Goal: Transaction & Acquisition: Obtain resource

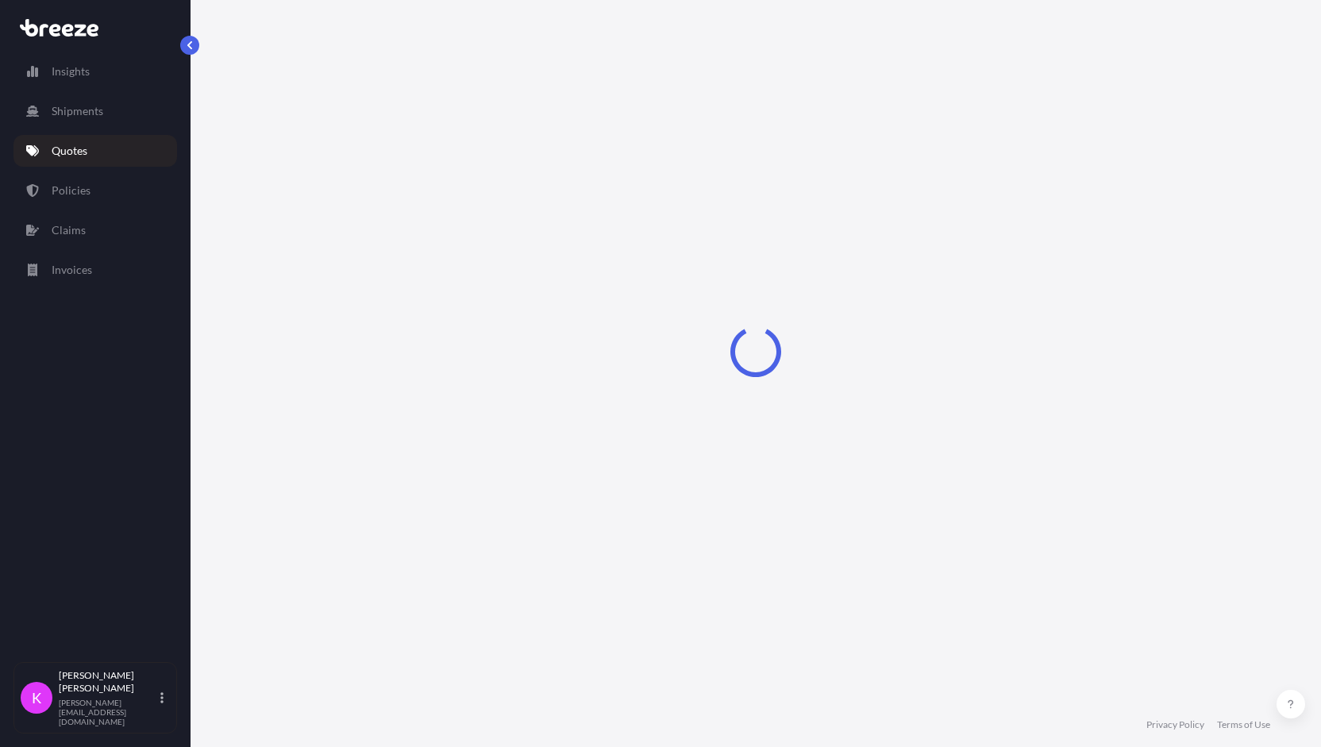
select select "Sea"
select select "1"
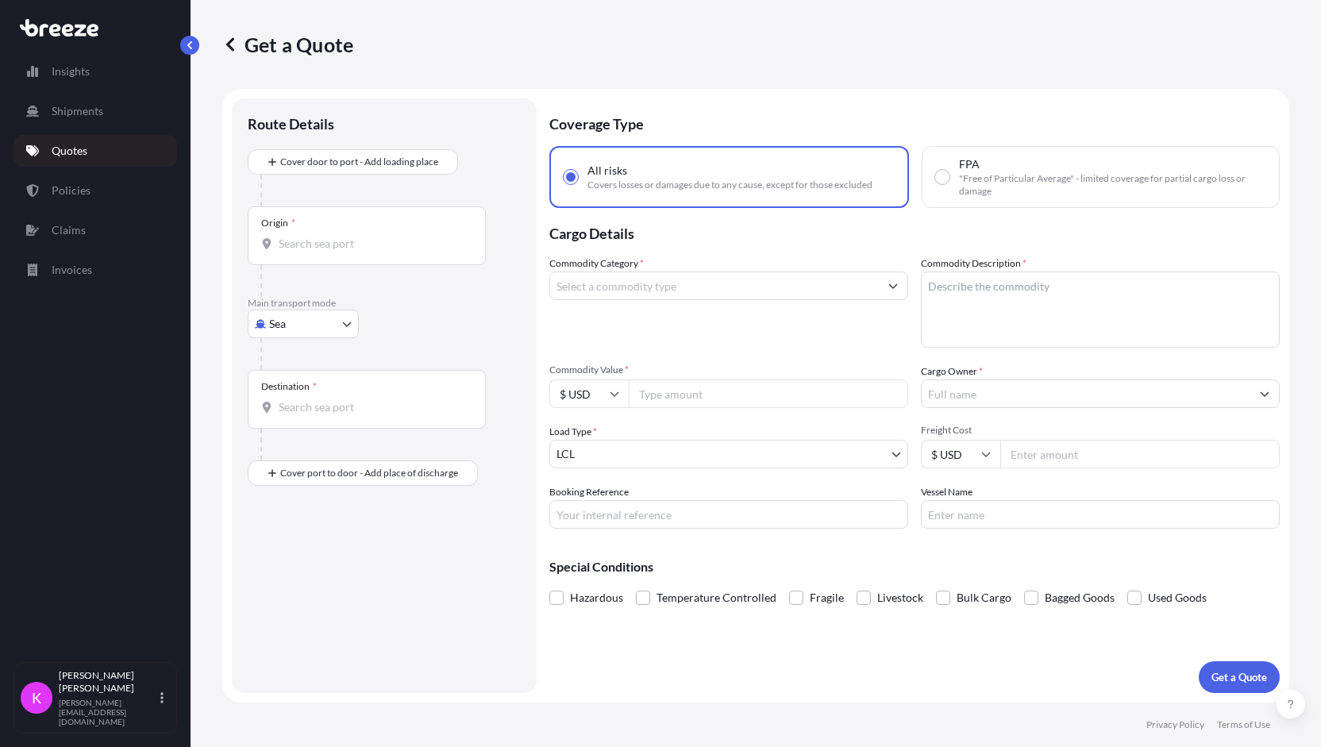
click at [334, 247] on input "Origin *" at bounding box center [372, 244] width 187 height 16
paste input "01420"
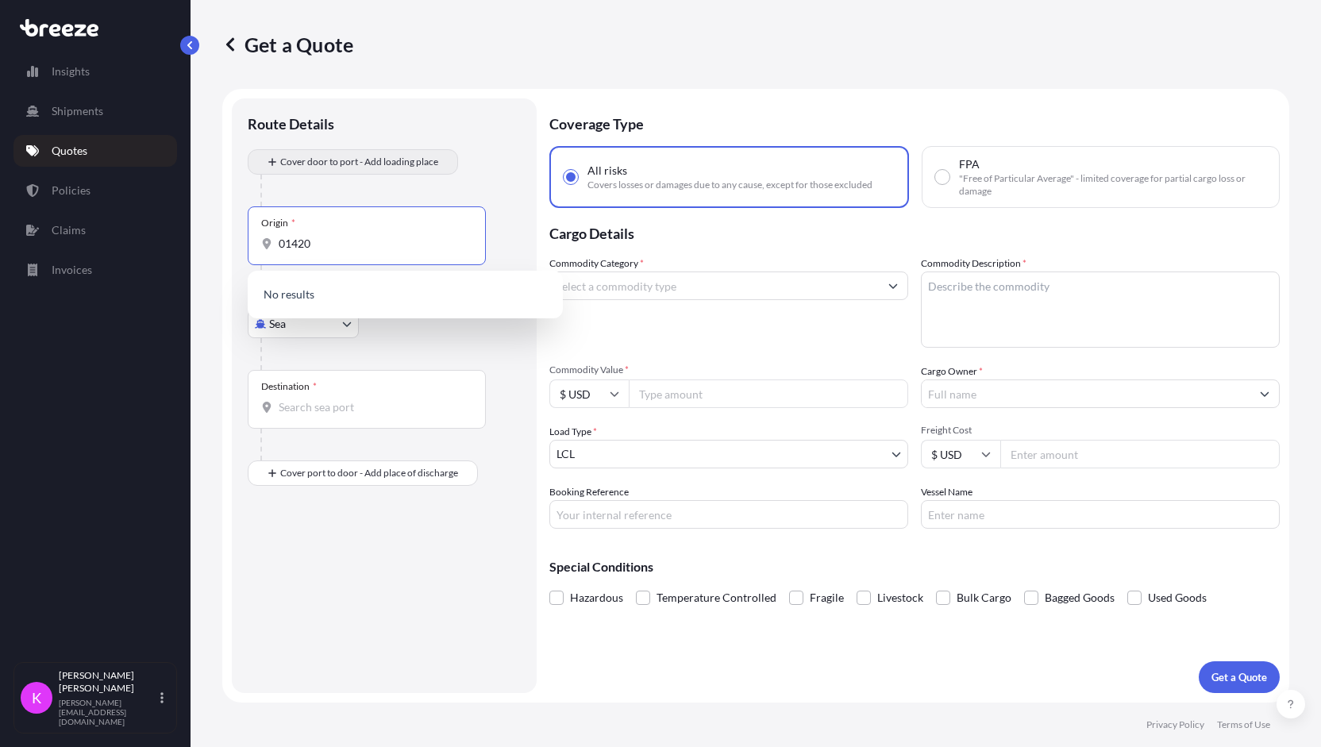
type input "01420"
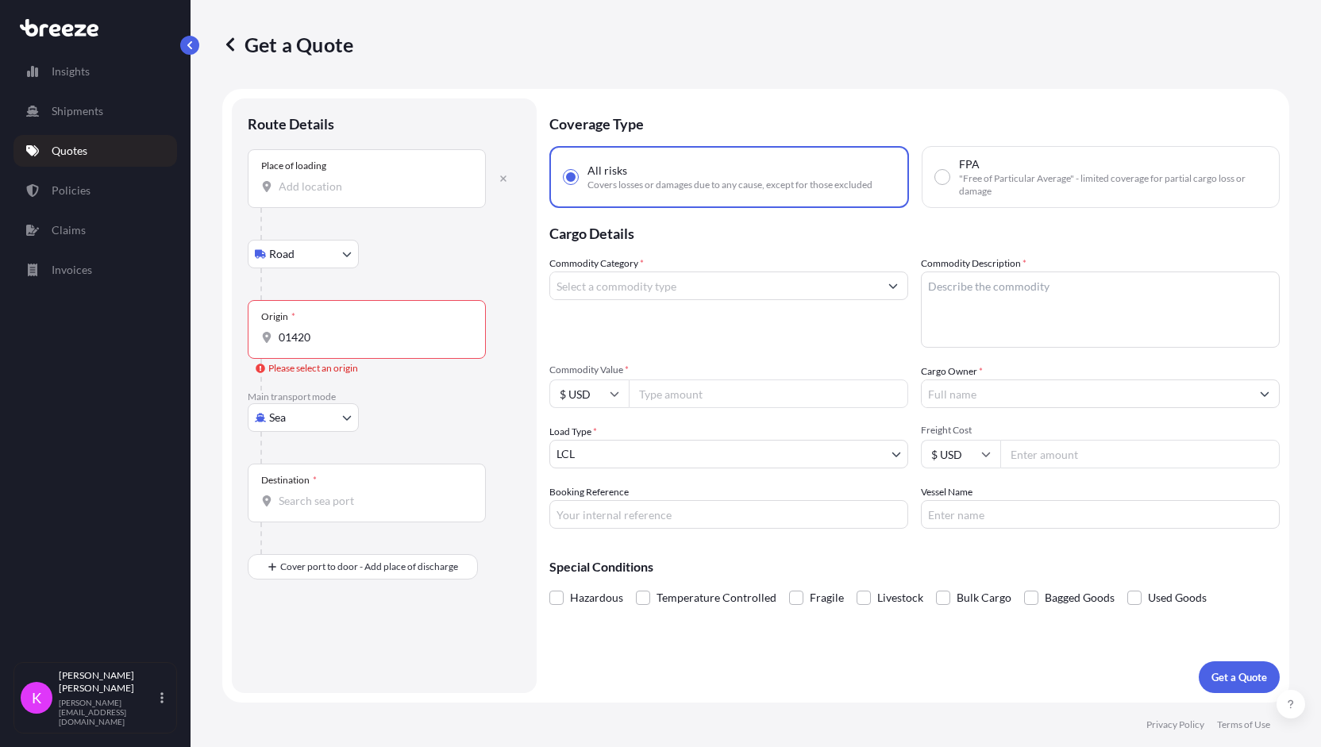
click at [312, 191] on input "Place of loading" at bounding box center [372, 187] width 187 height 16
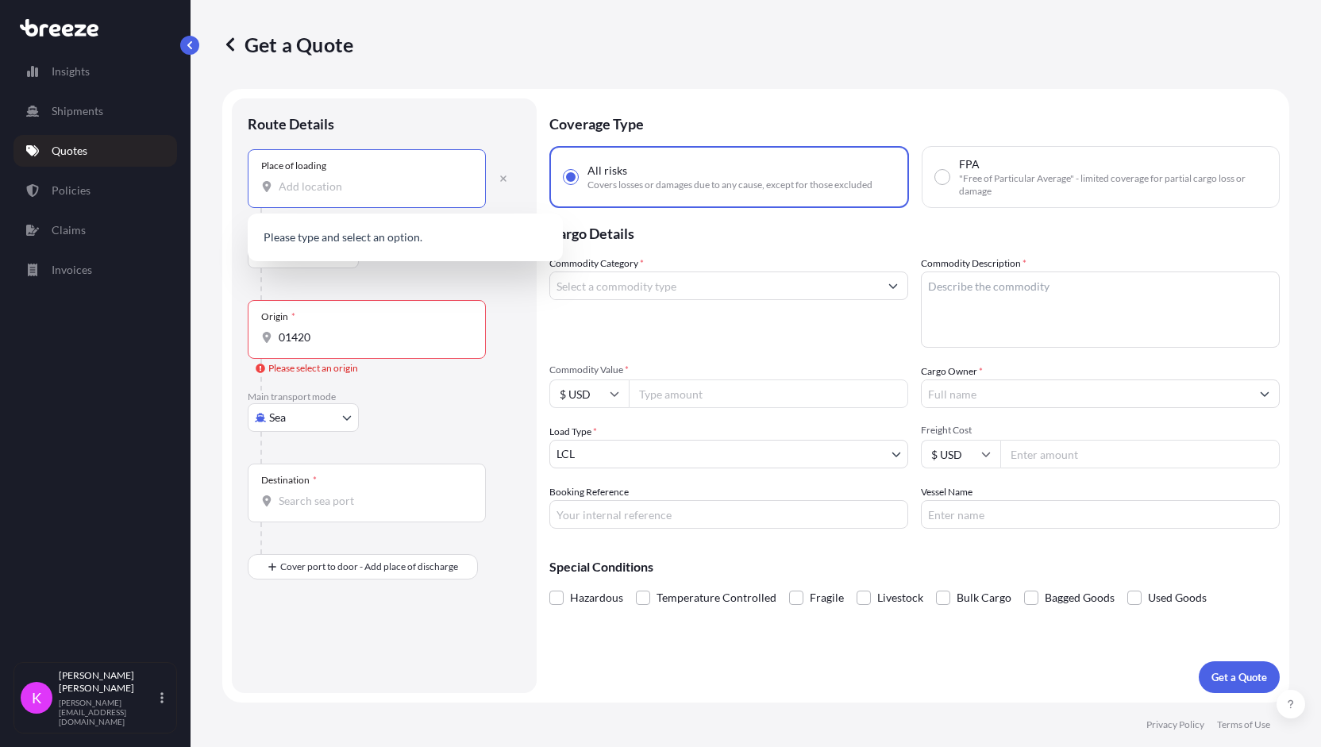
paste input "01420"
type input "01420"
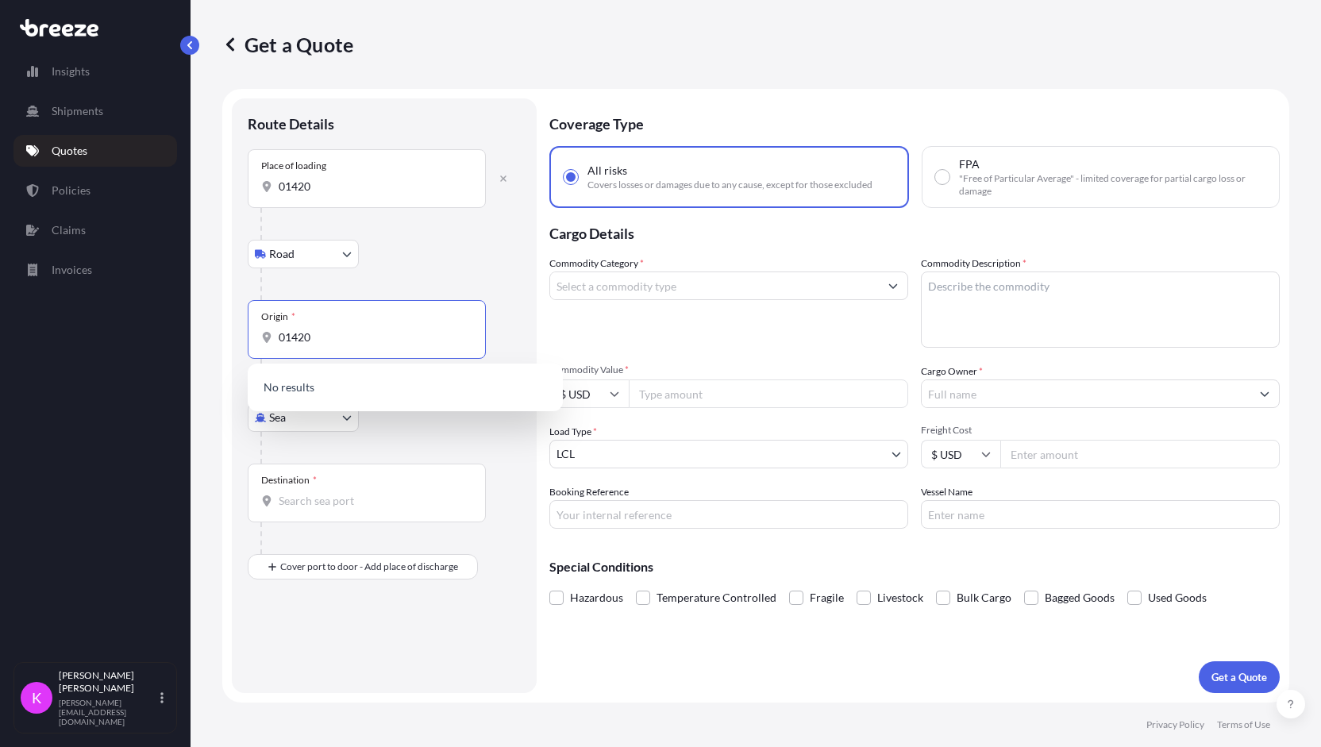
drag, startPoint x: 326, startPoint y: 341, endPoint x: 264, endPoint y: 343, distance: 62.8
click at [264, 343] on div "01420" at bounding box center [366, 337] width 211 height 16
click at [327, 425] on body "0 options available. Insights Shipments Quotes Policies Claims Invoices K [PERS…" at bounding box center [660, 373] width 1321 height 747
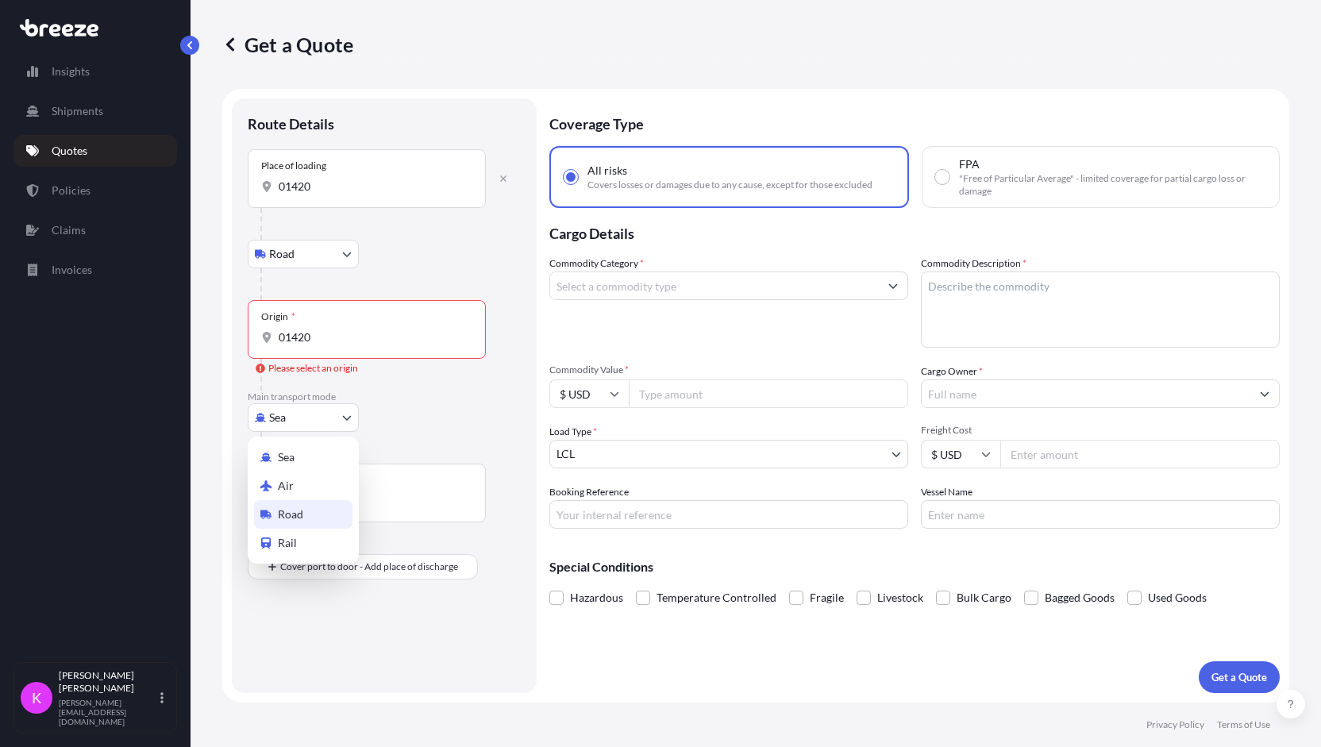
click at [322, 507] on div "Road" at bounding box center [303, 514] width 98 height 29
select select "Road"
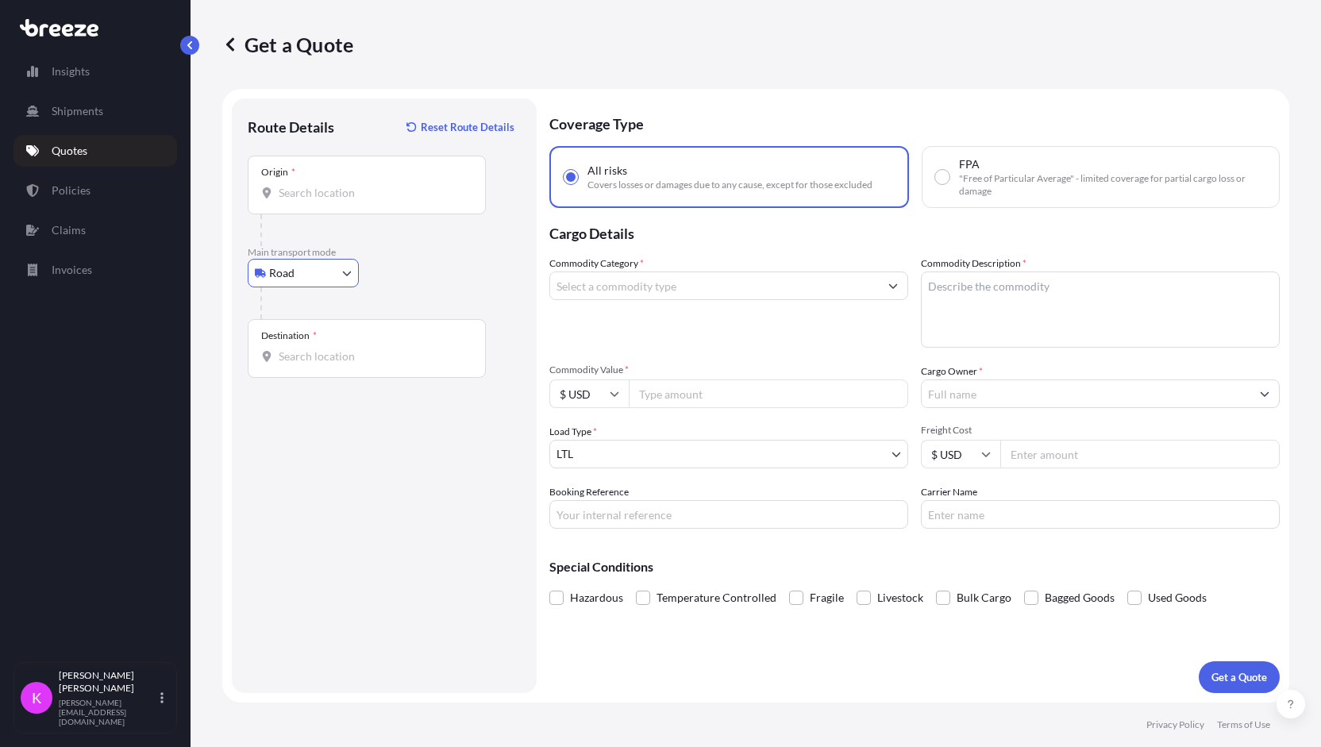
click at [347, 187] on input "Origin *" at bounding box center [372, 193] width 187 height 16
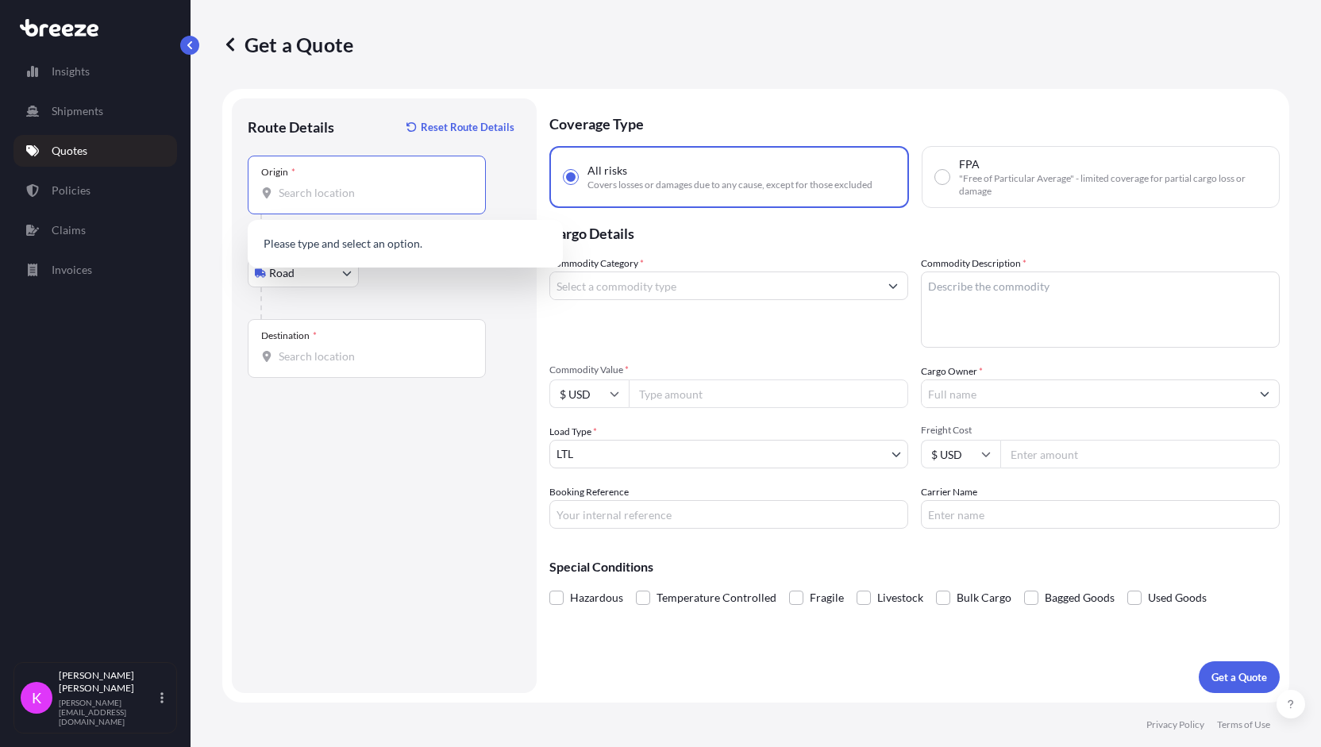
paste input "01420"
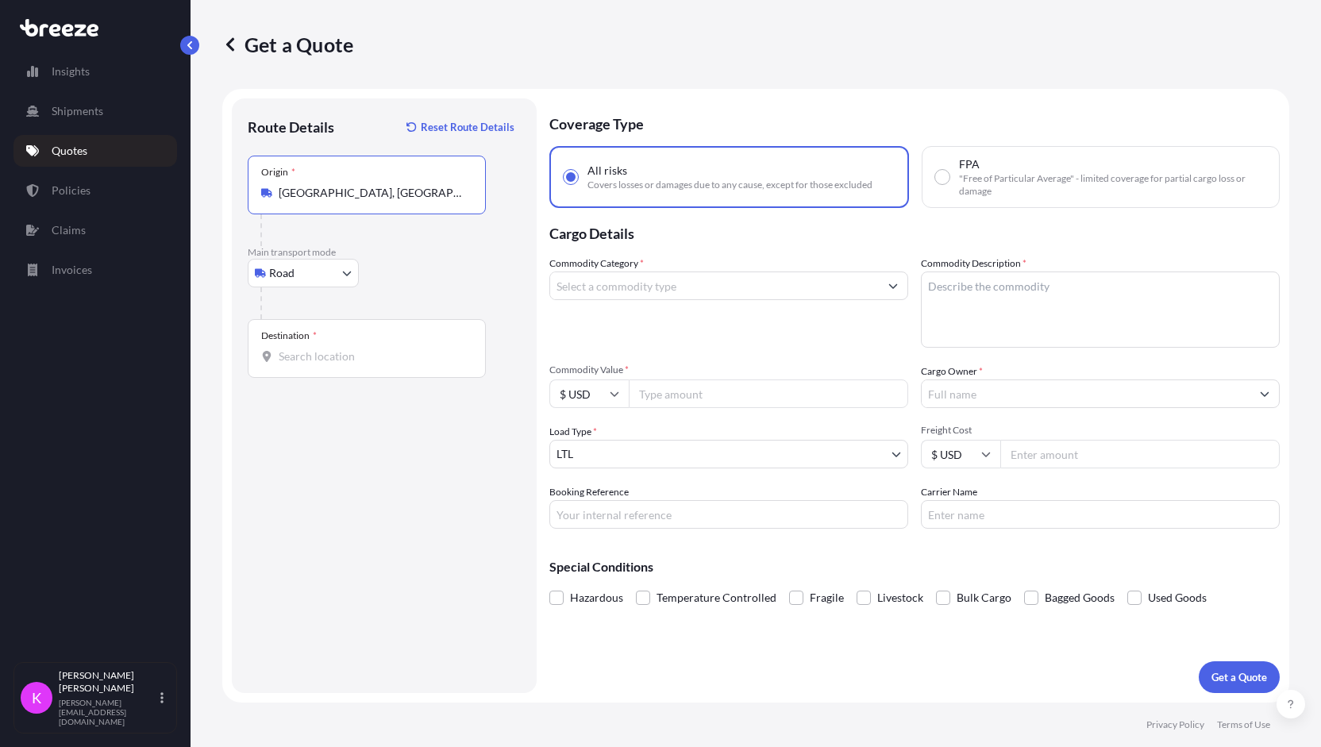
type input "[GEOGRAPHIC_DATA], [GEOGRAPHIC_DATA] 01420, [GEOGRAPHIC_DATA]"
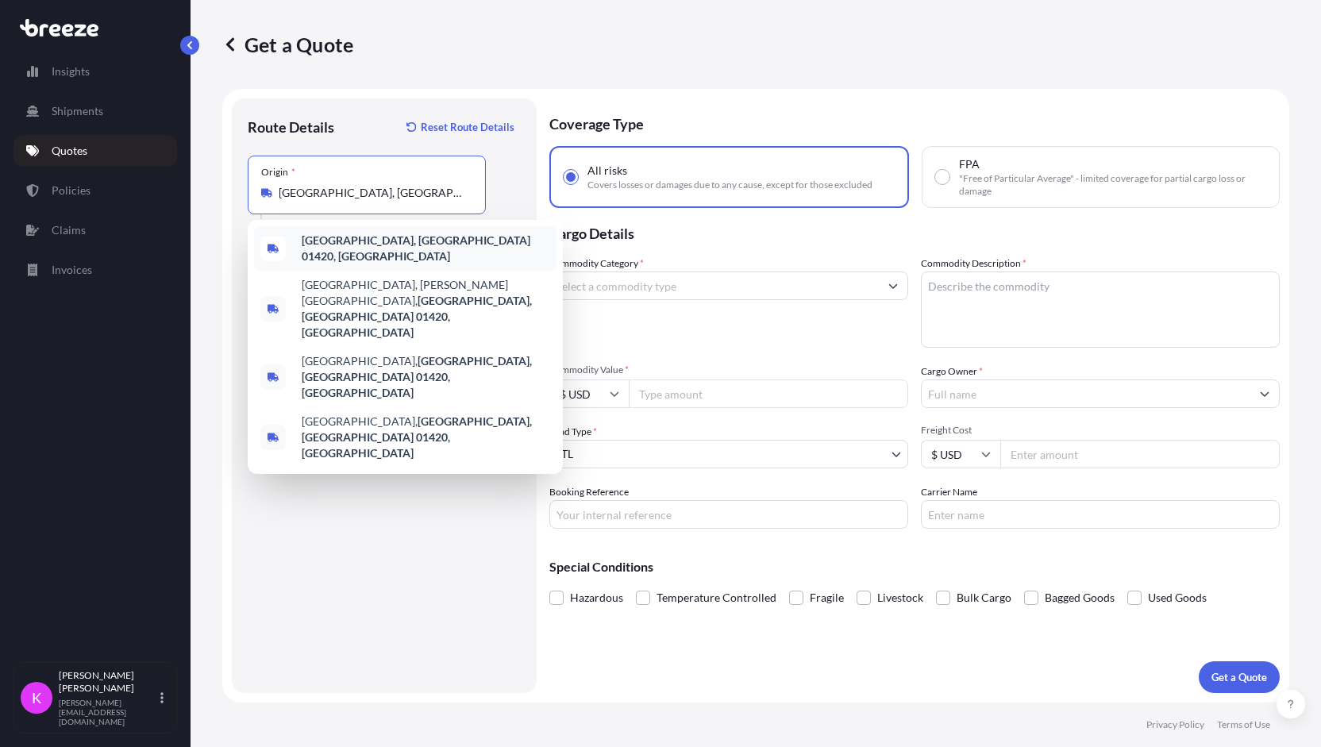
click at [398, 244] on b "[GEOGRAPHIC_DATA], [GEOGRAPHIC_DATA] 01420, [GEOGRAPHIC_DATA]" at bounding box center [416, 247] width 229 height 29
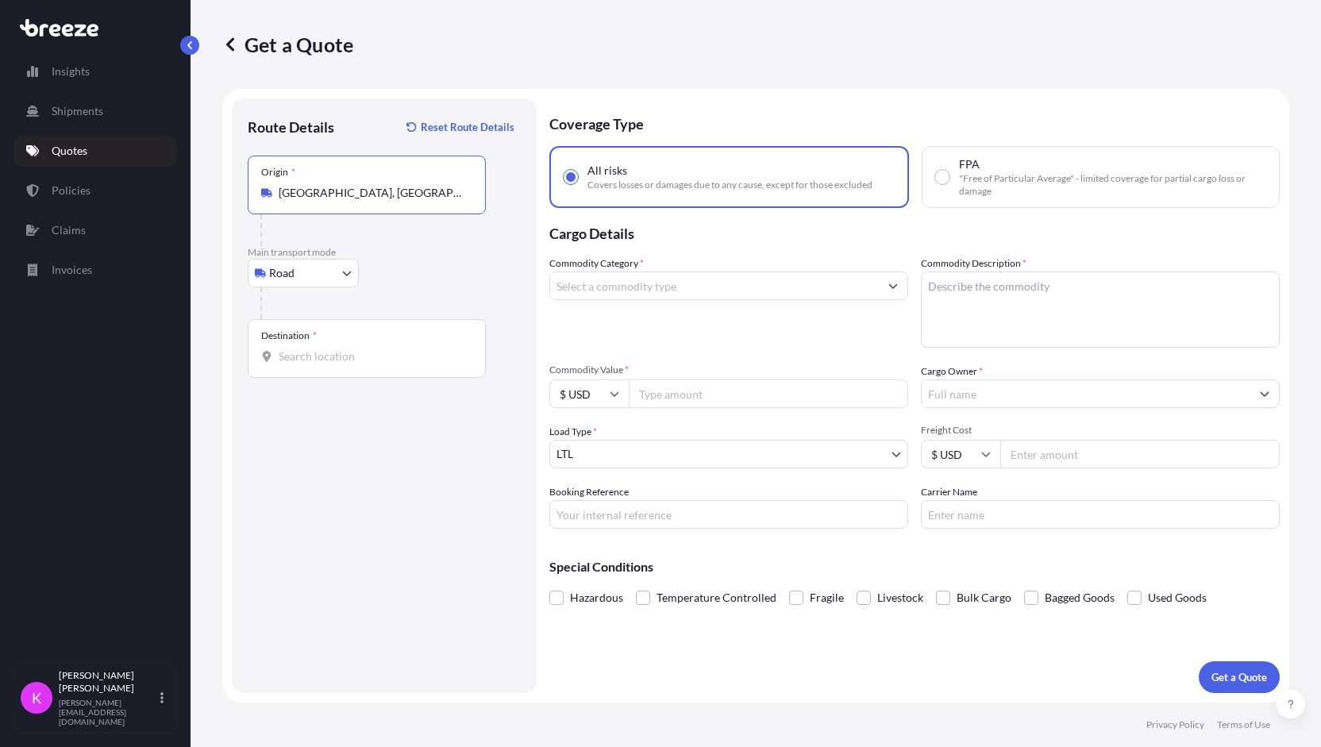
click at [334, 364] on div "Destination *" at bounding box center [367, 348] width 238 height 59
click at [334, 364] on input "Destination *" at bounding box center [372, 357] width 187 height 16
paste input "92883"
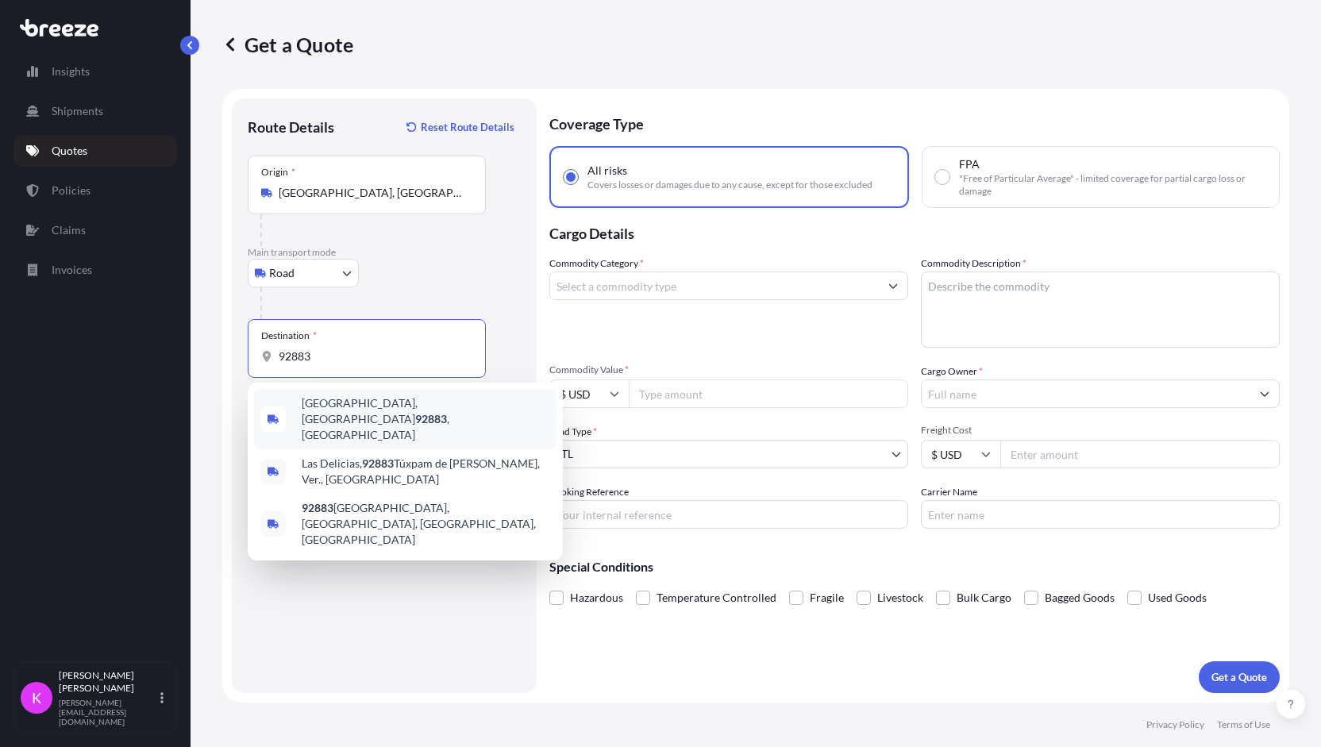
click at [356, 407] on span "[GEOGRAPHIC_DATA] , [GEOGRAPHIC_DATA]" at bounding box center [426, 419] width 248 height 48
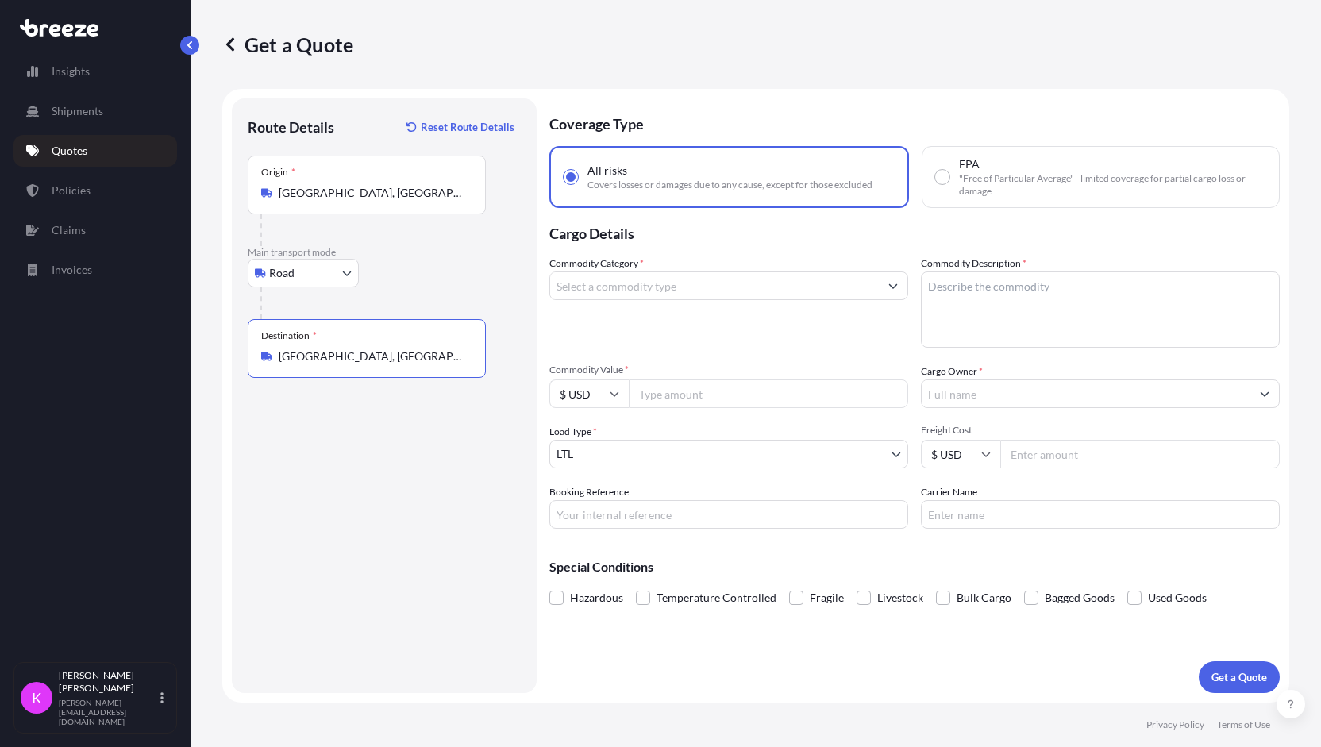
type input "[GEOGRAPHIC_DATA], [GEOGRAPHIC_DATA]"
click at [729, 288] on input "Commodity Category *" at bounding box center [714, 286] width 329 height 29
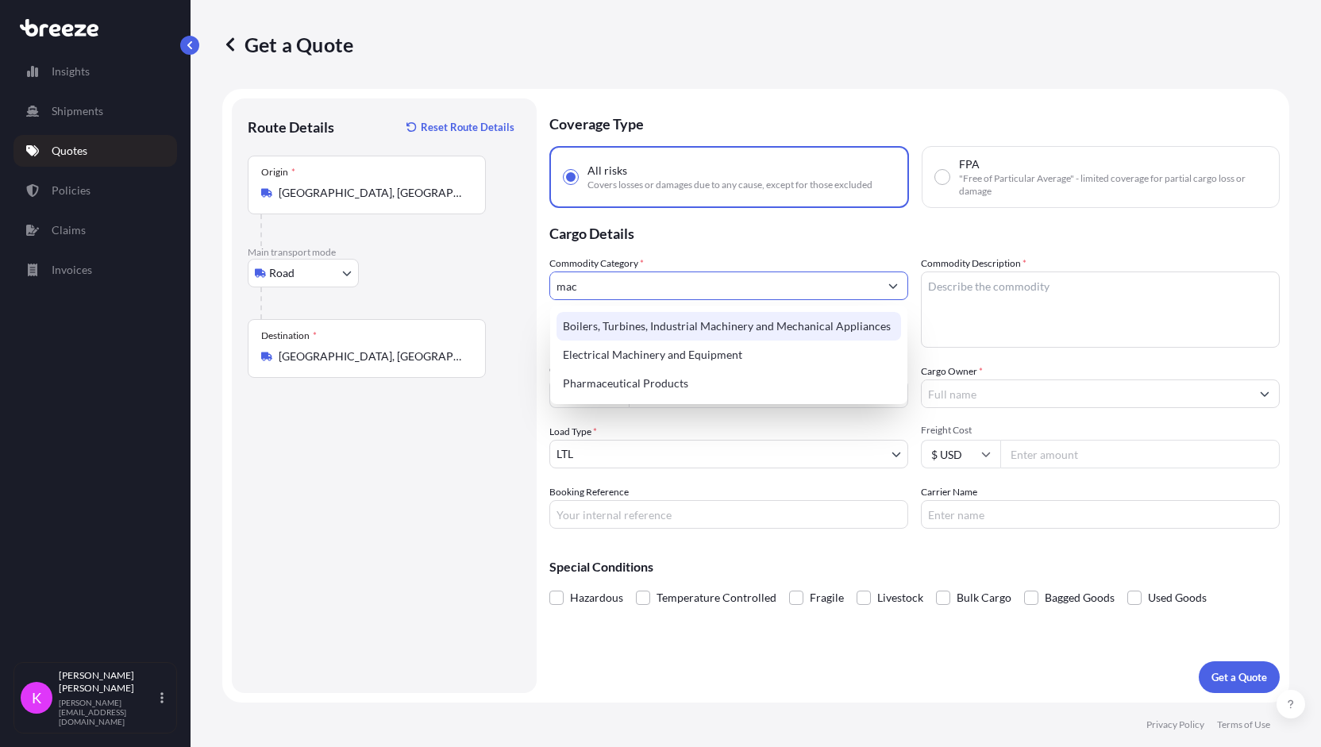
click at [745, 333] on div "Boilers, Turbines, Industrial Machinery and Mechanical Appliances" at bounding box center [728, 326] width 345 height 29
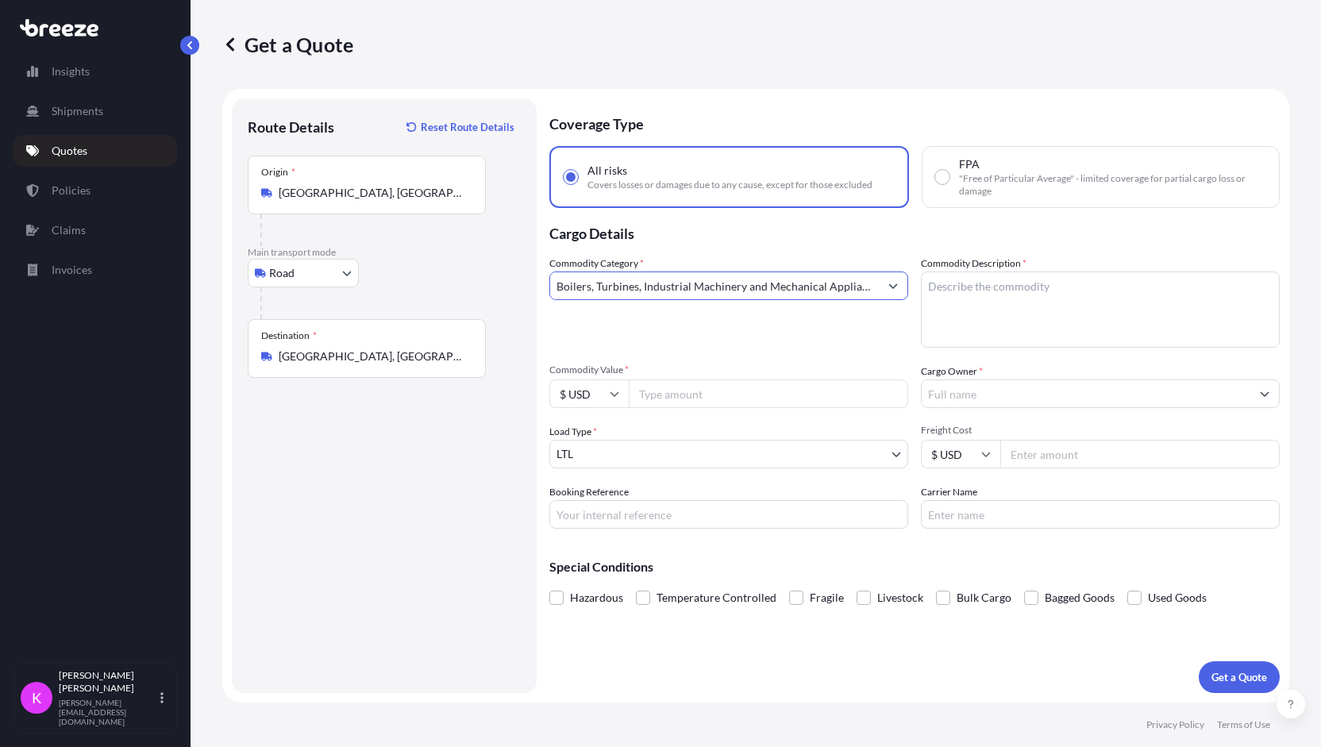
type input "Boilers, Turbines, Industrial Machinery and Mechanical Appliances"
click at [702, 397] on input "Commodity Value *" at bounding box center [768, 393] width 279 height 29
type input "10550"
click at [1037, 395] on input "Cargo Owner *" at bounding box center [1086, 393] width 329 height 29
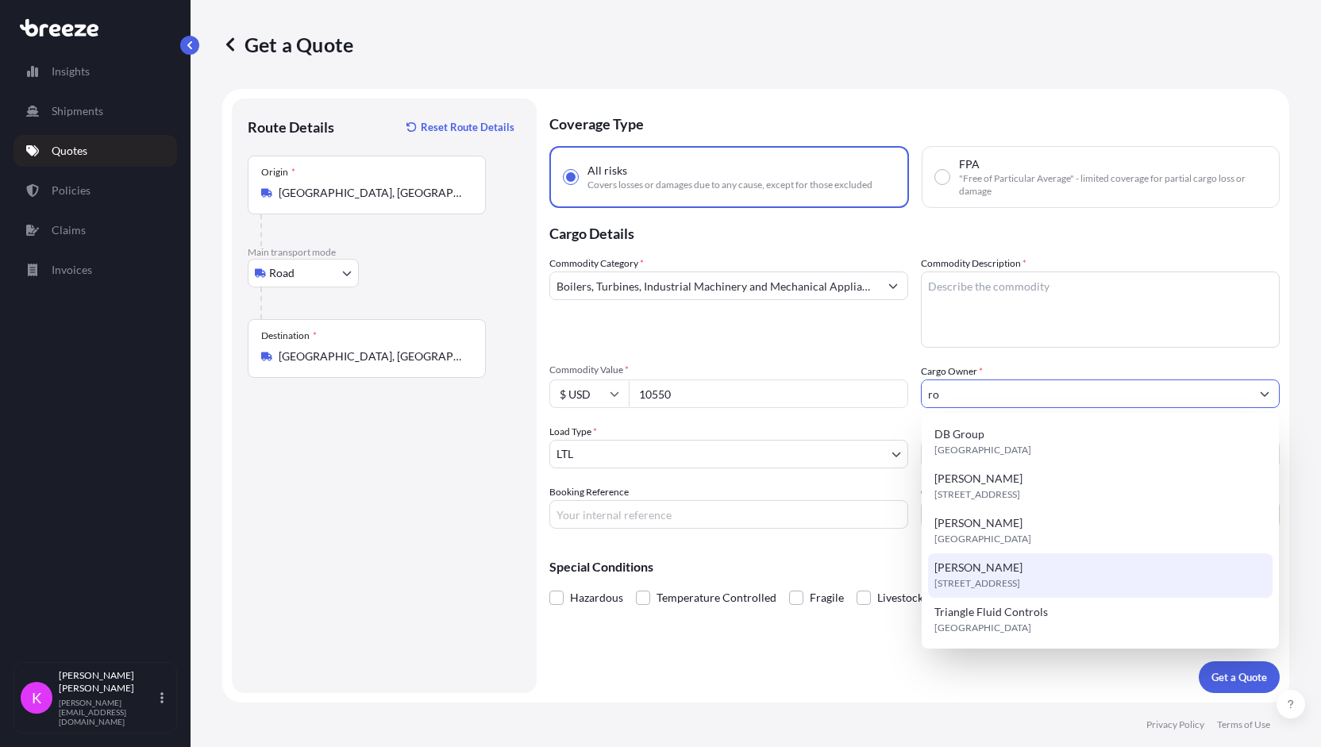
click at [1020, 587] on span "[STREET_ADDRESS]" at bounding box center [977, 584] width 86 height 16
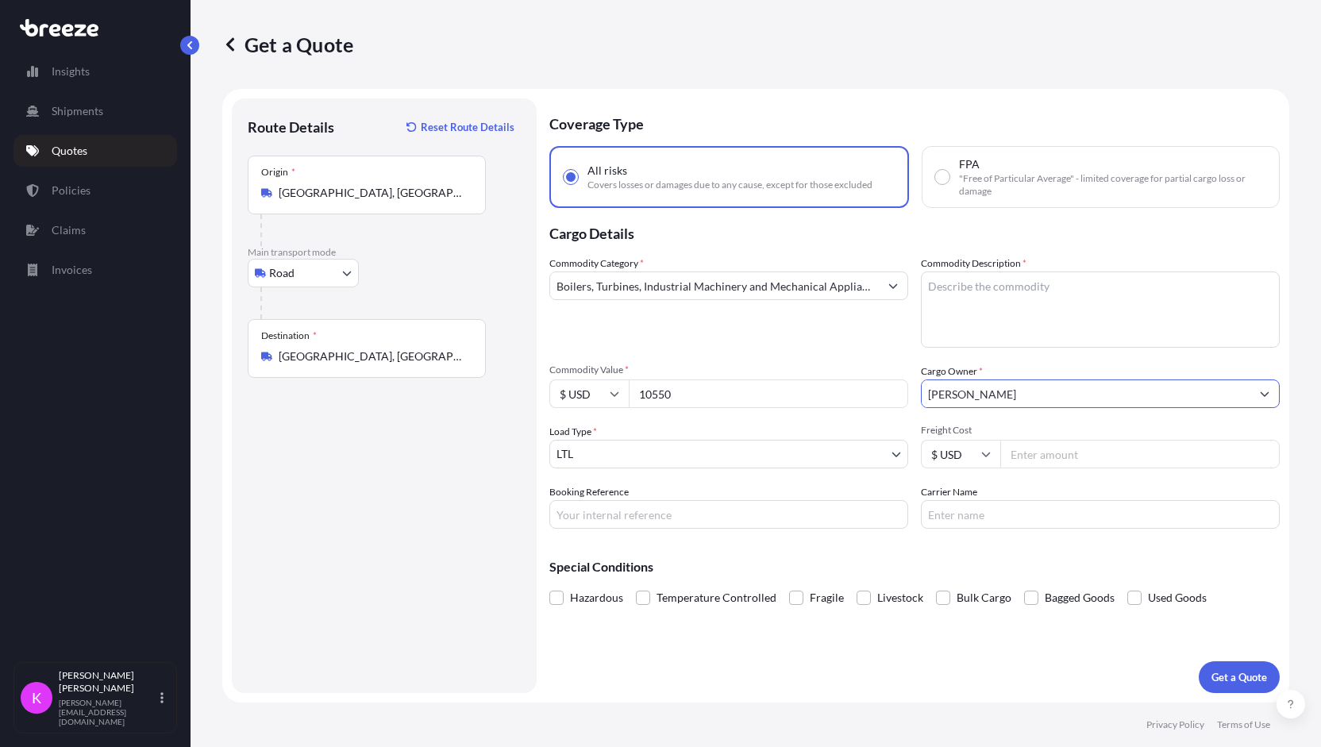
type input "[PERSON_NAME]"
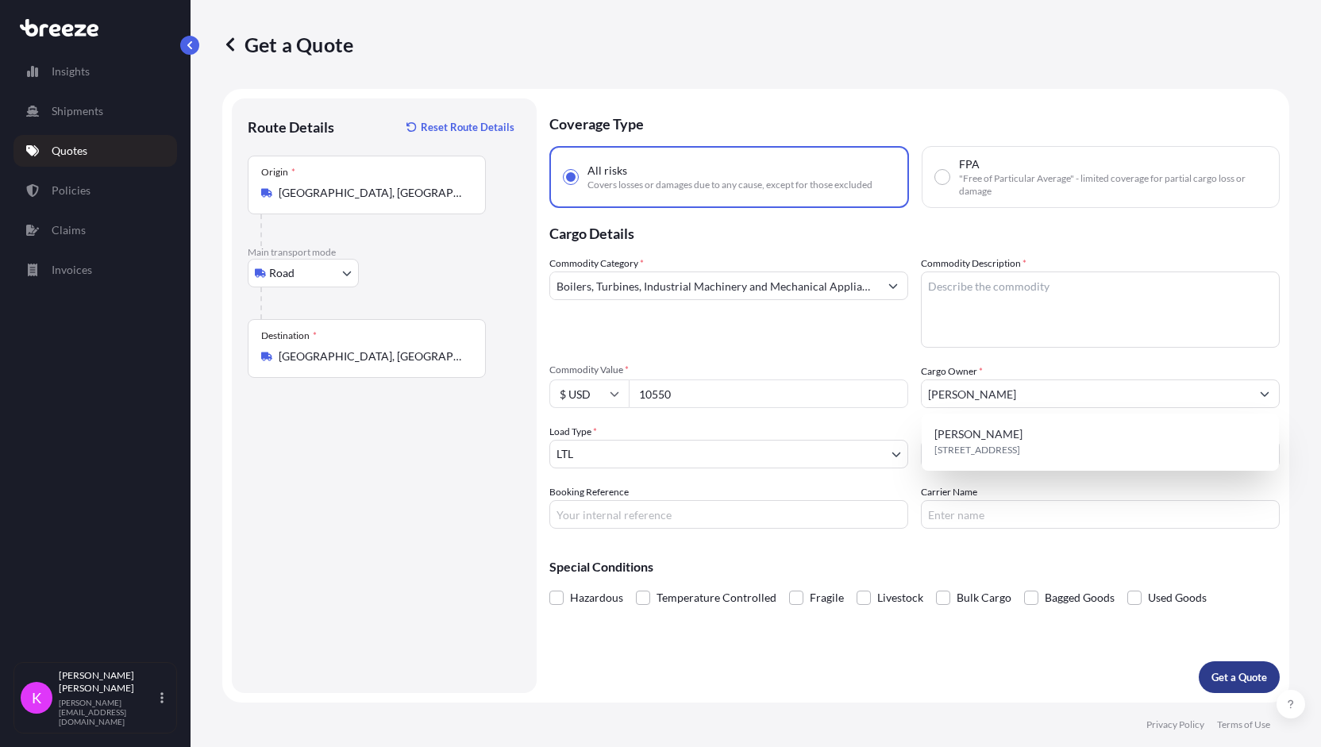
click at [1248, 679] on p "Get a Quote" at bounding box center [1239, 677] width 56 height 16
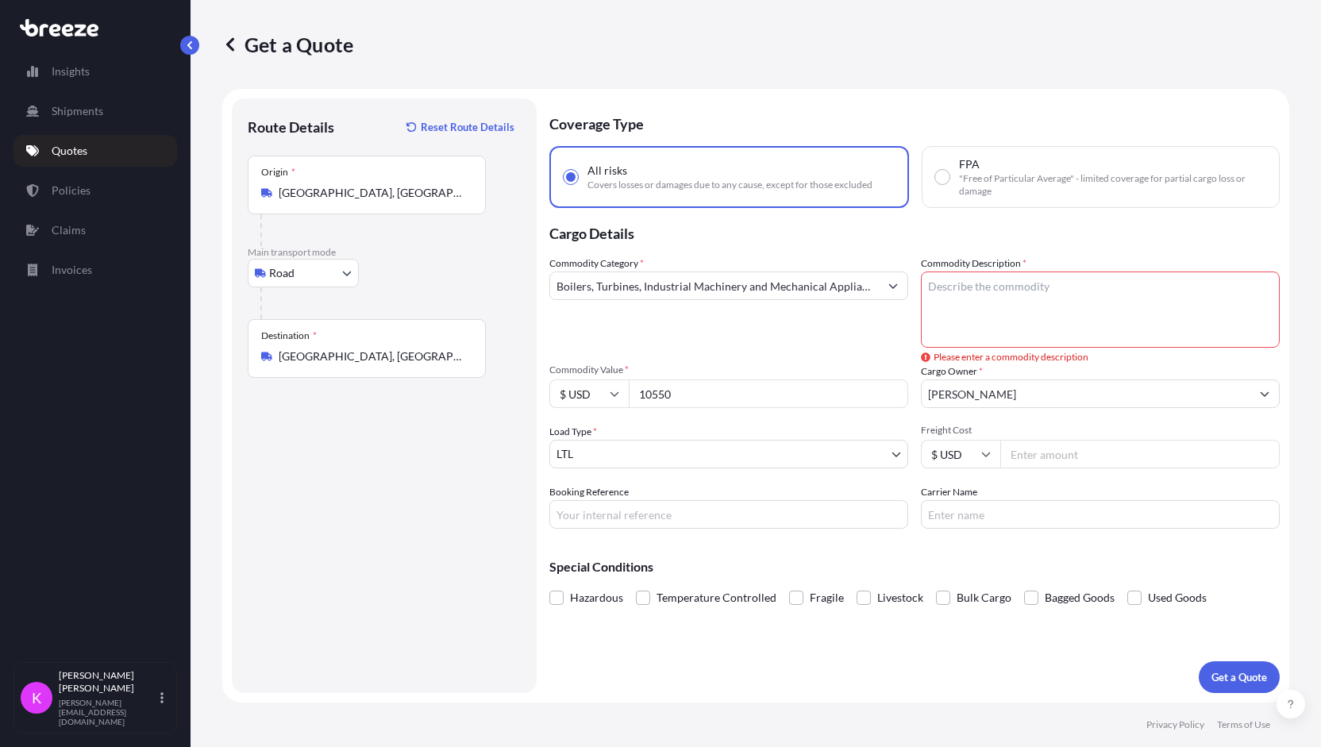
click at [1062, 314] on textarea "Commodity Description *" at bounding box center [1100, 310] width 359 height 76
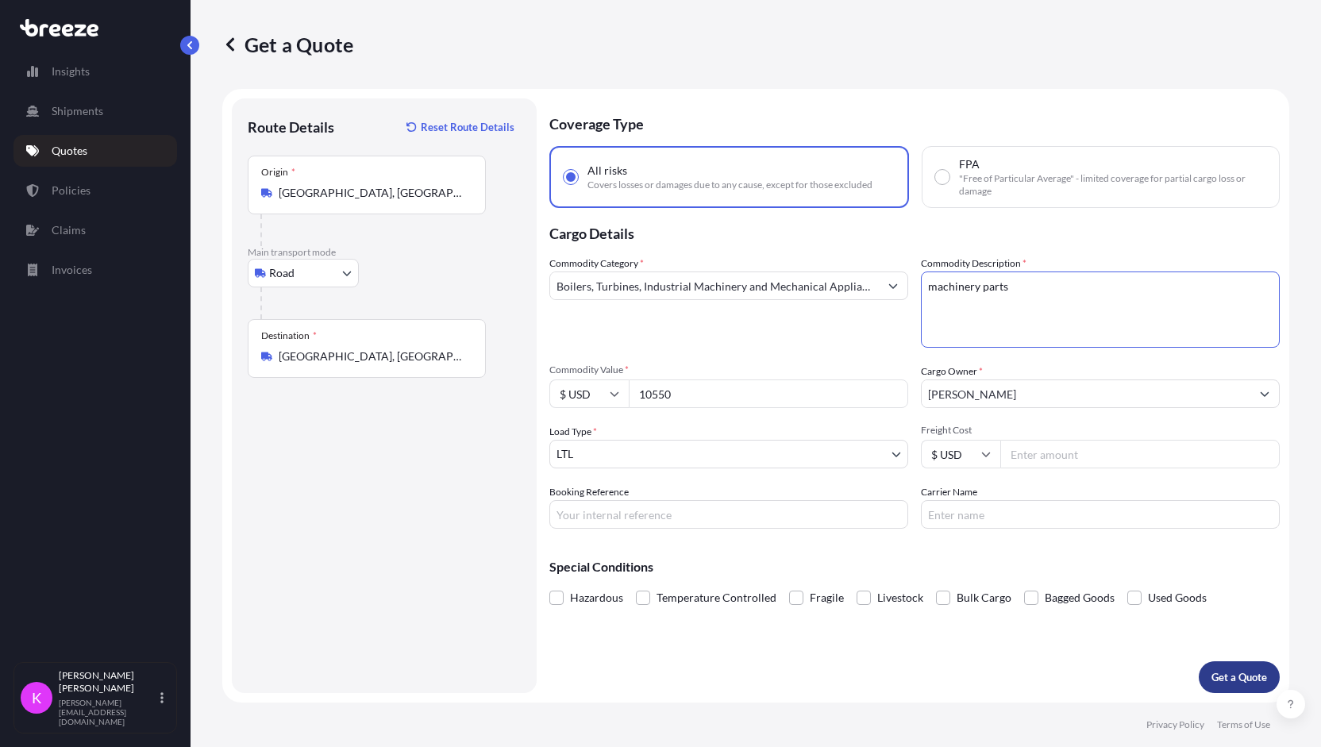
type textarea "machinery parts"
click at [1235, 674] on p "Get a Quote" at bounding box center [1239, 677] width 56 height 16
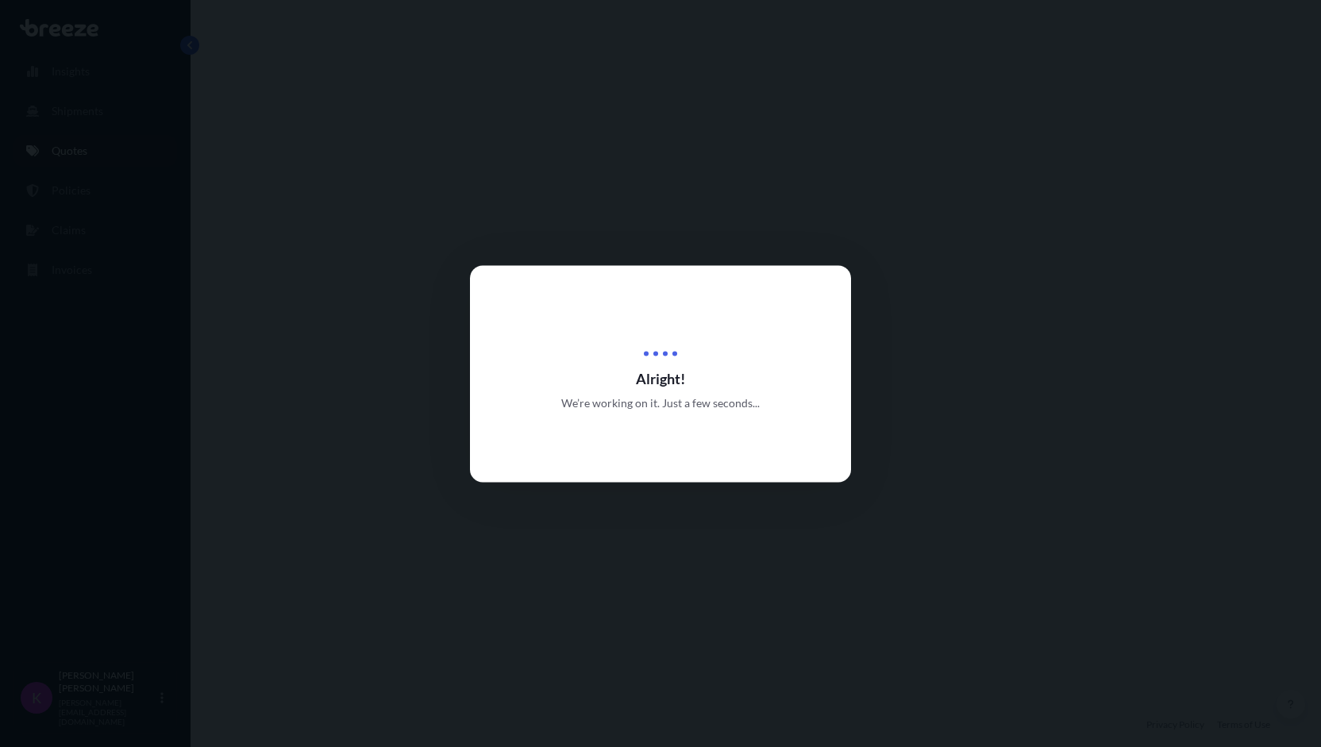
select select "Road"
select select "1"
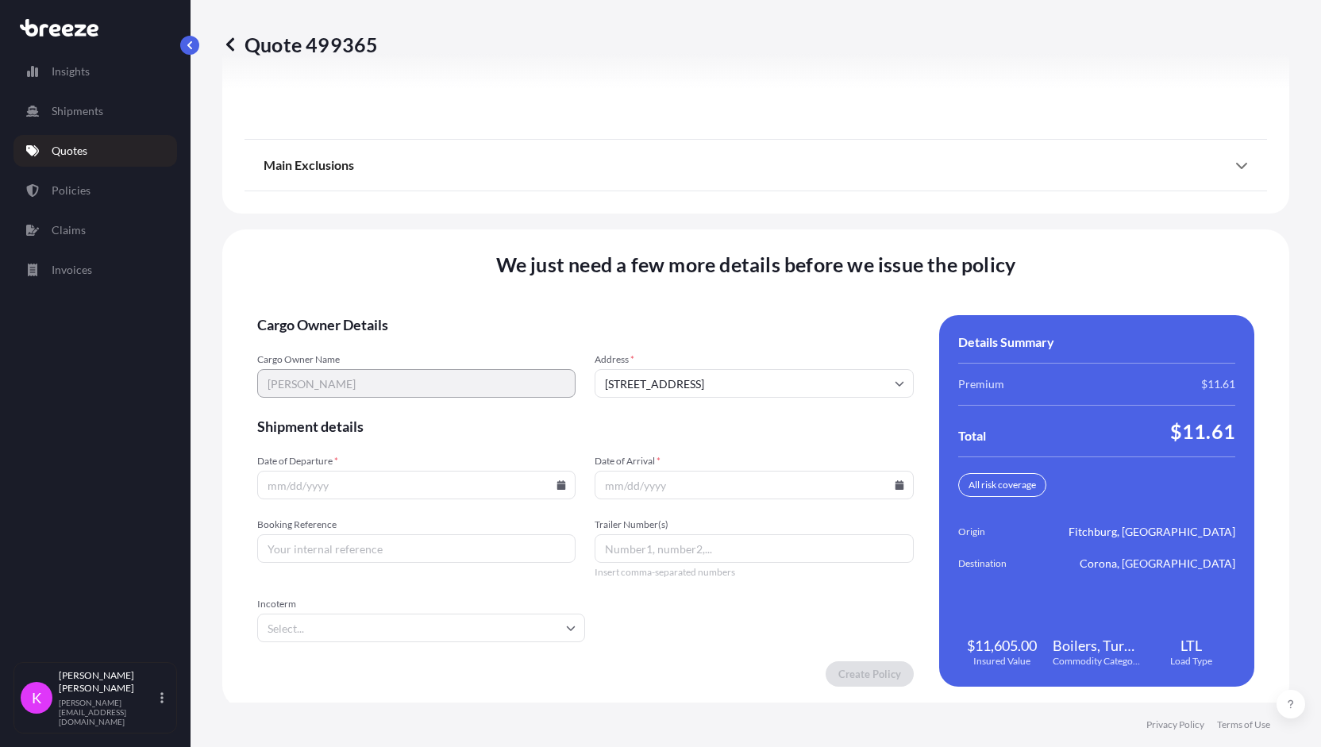
scroll to position [2029, 0]
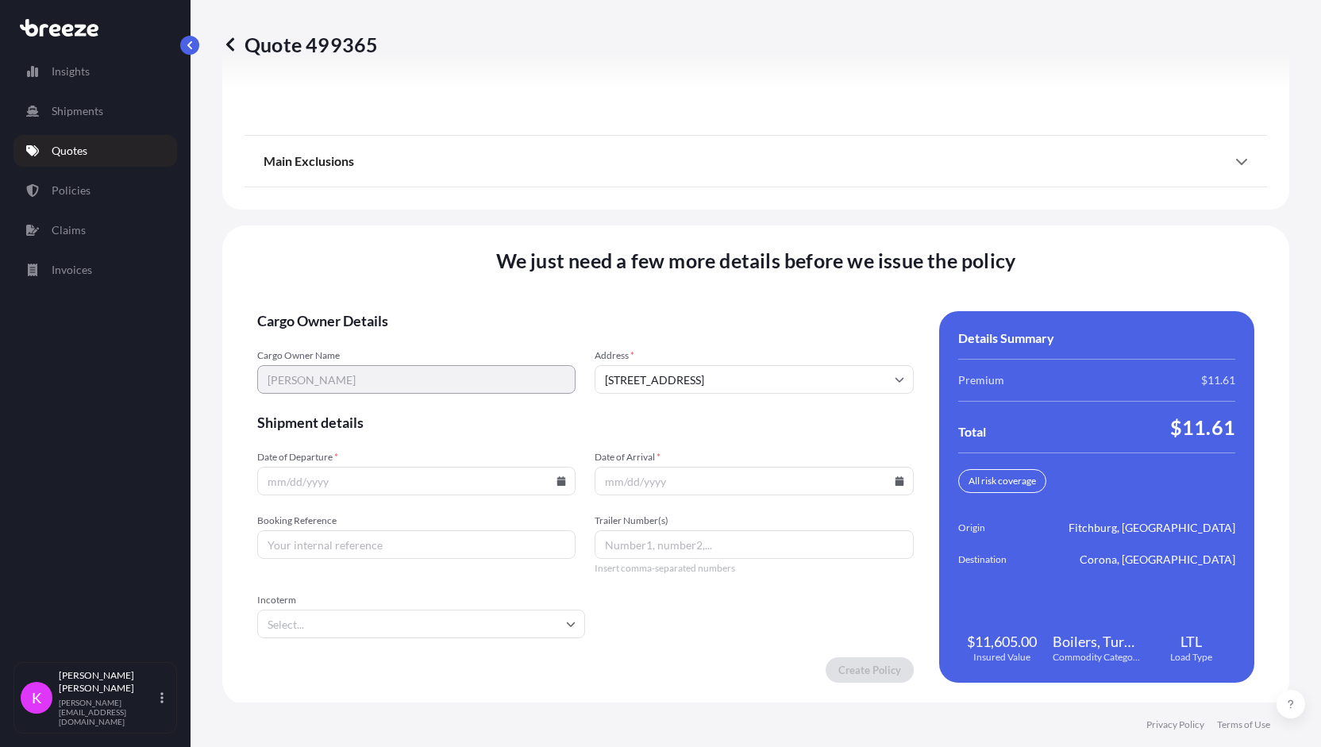
click at [562, 482] on icon at bounding box center [561, 481] width 10 height 10
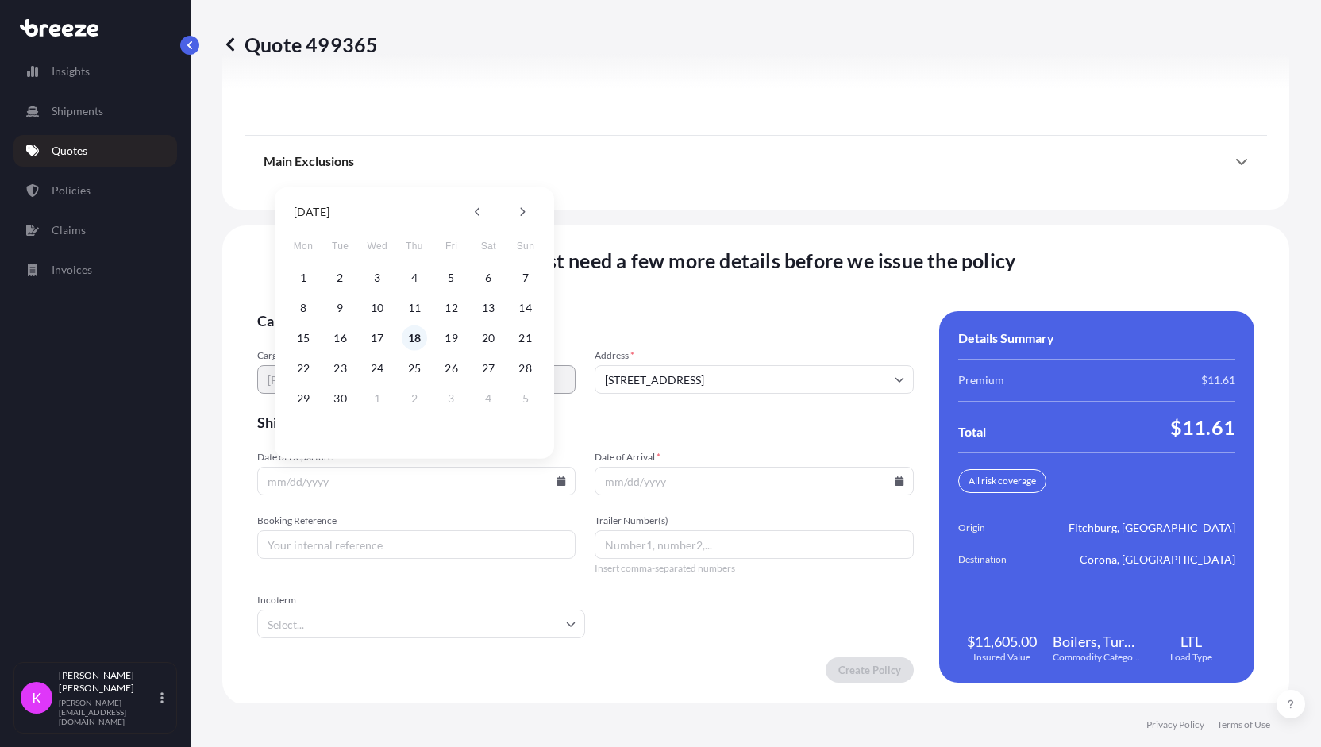
click at [415, 338] on button "18" at bounding box center [414, 337] width 25 height 25
type input "[DATE]"
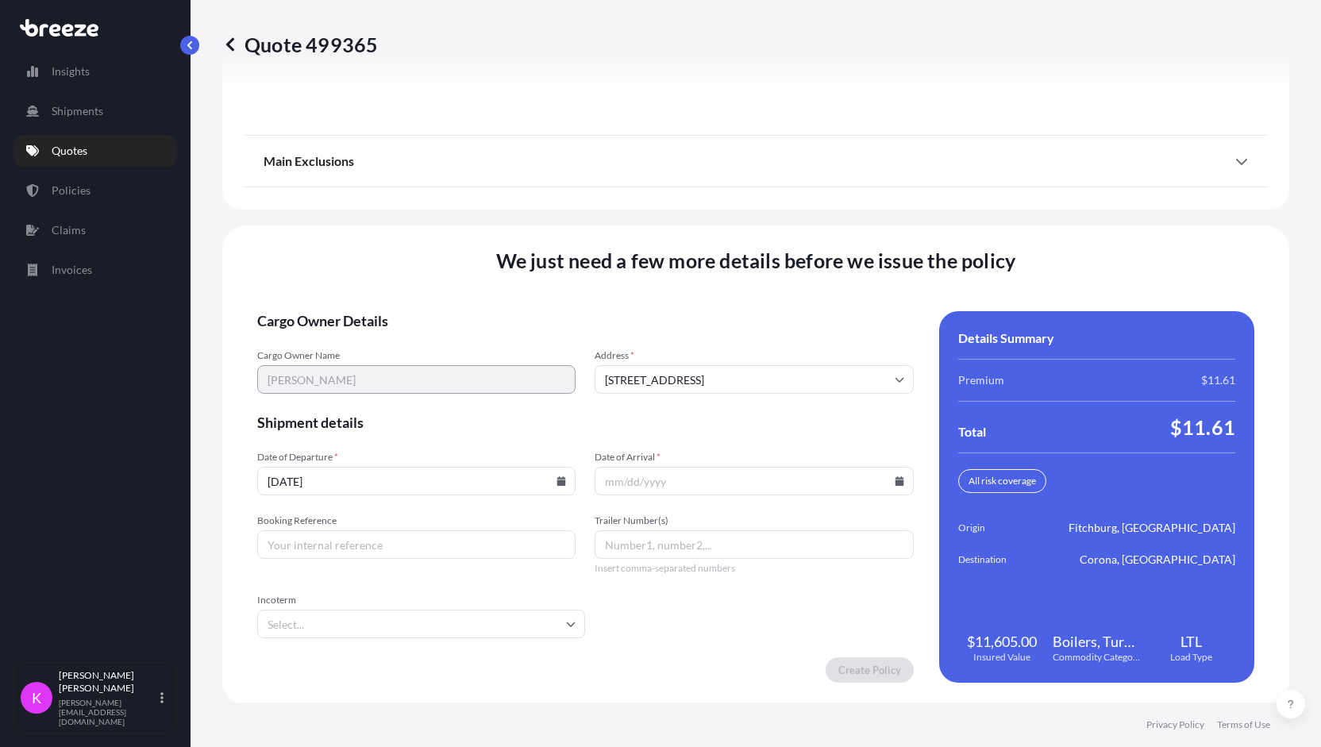
click at [884, 482] on input "Date of Arrival *" at bounding box center [754, 481] width 318 height 29
click at [895, 481] on icon at bounding box center [899, 481] width 9 height 10
click at [676, 401] on button "30" at bounding box center [673, 398] width 25 height 25
type input "[DATE]"
click at [446, 622] on input "Incoterm" at bounding box center [421, 624] width 328 height 29
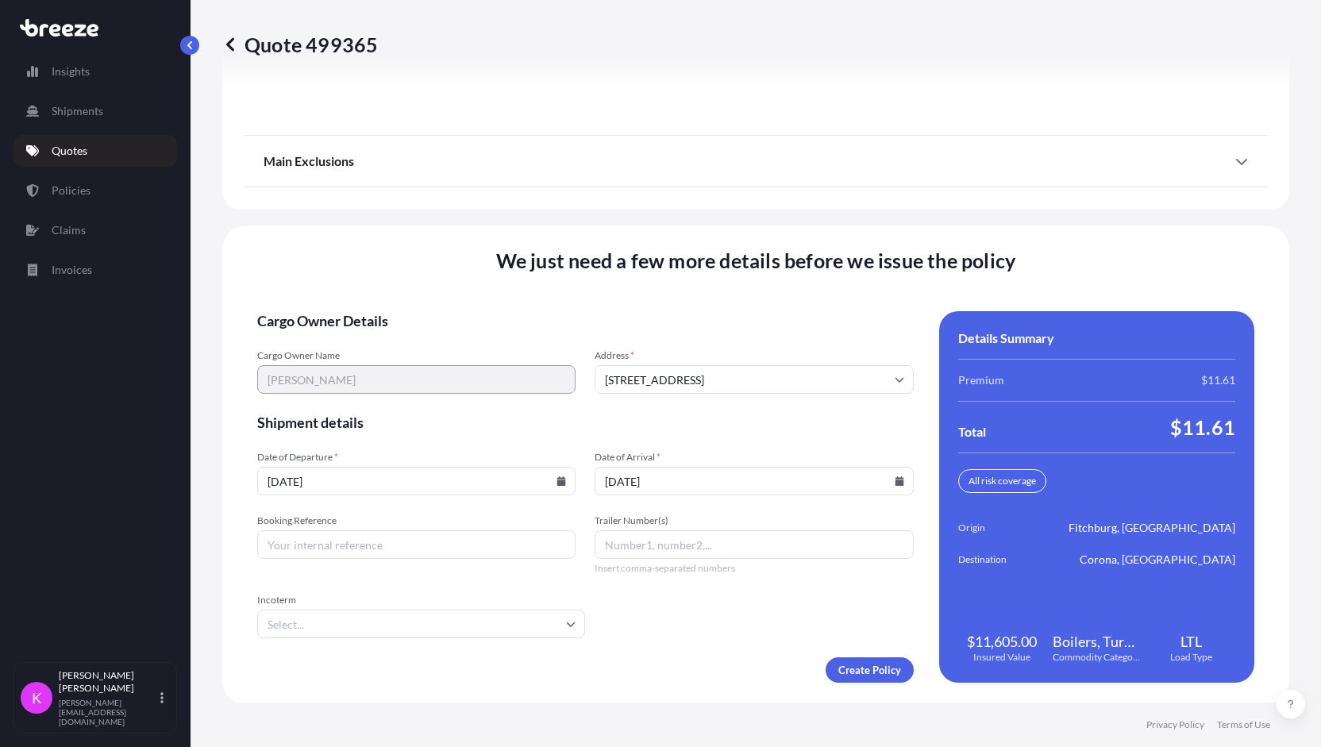
click at [446, 546] on input "Booking Reference" at bounding box center [416, 544] width 318 height 29
type input "777421"
click at [684, 638] on form "Cargo Owner Details Cargo Owner Name [PERSON_NAME] Address * [STREET_ADDRESS] S…" at bounding box center [585, 497] width 657 height 372
click at [447, 680] on div "We just need a few more details before we issue the policy Cargo Owner Details …" at bounding box center [755, 464] width 1067 height 479
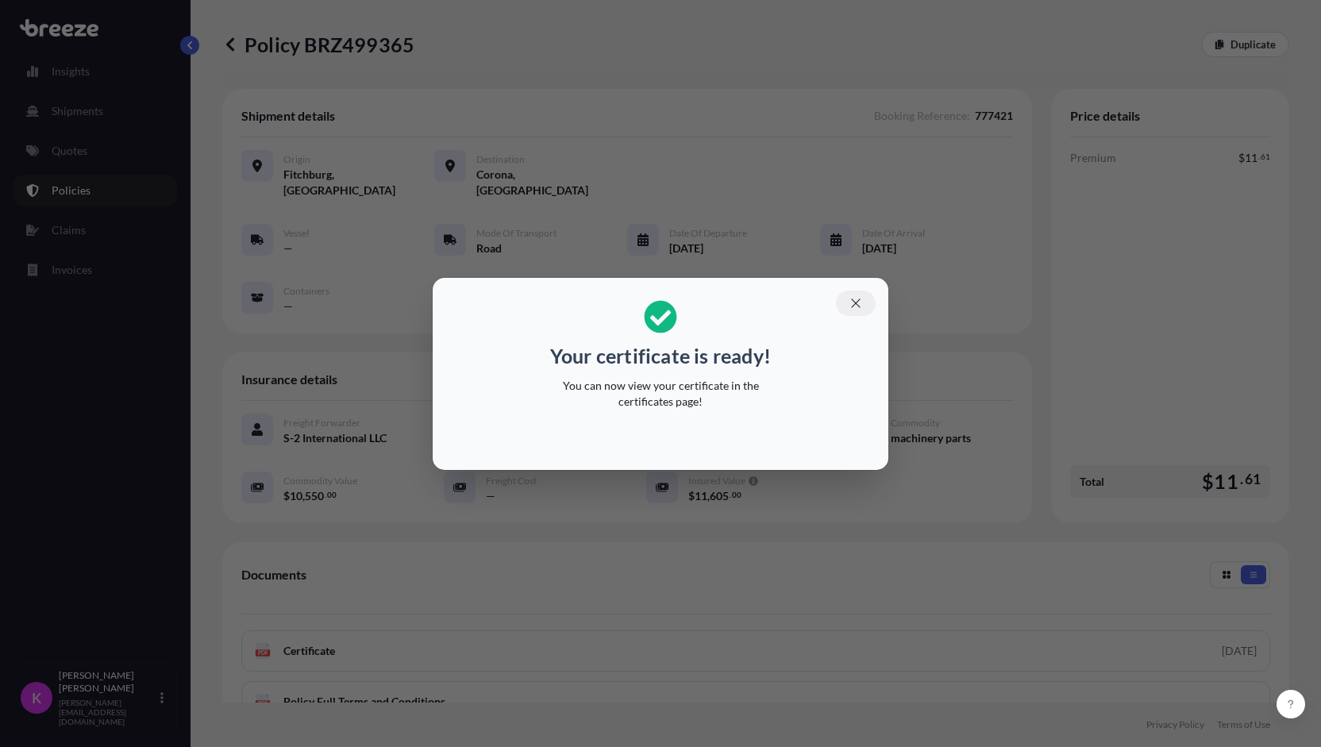
click at [857, 302] on icon "button" at bounding box center [856, 303] width 14 height 14
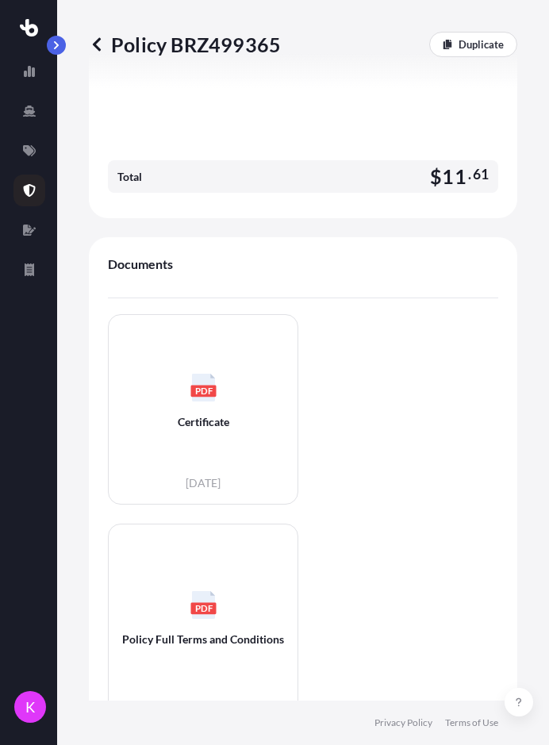
scroll to position [796, 0]
